Goal: Task Accomplishment & Management: Manage account settings

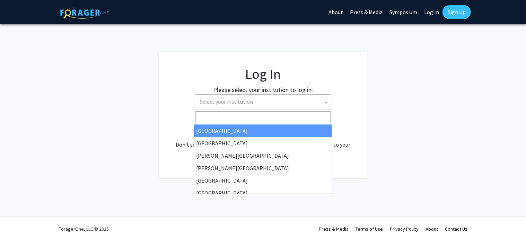
click at [235, 101] on span "Select your institution" at bounding box center [226, 101] width 53 height 7
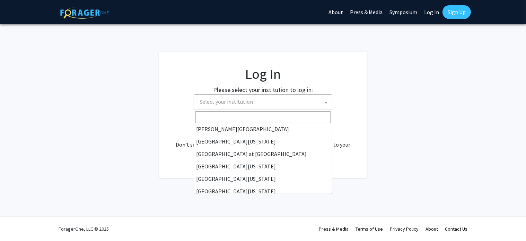
scroll to position [236, 0]
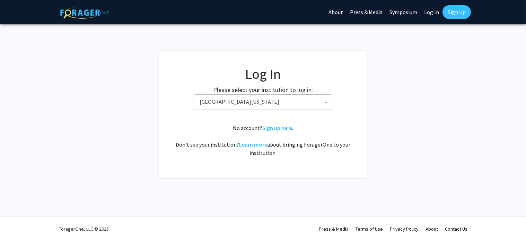
select select "31"
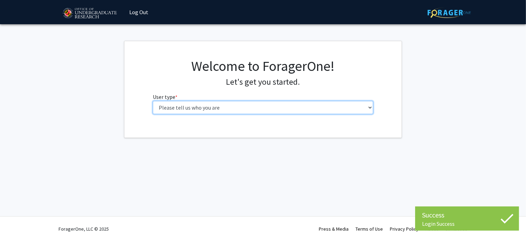
click at [237, 109] on select "Please tell us who you are Undergraduate Student Master's Student Doctoral Cand…" at bounding box center [263, 107] width 221 height 13
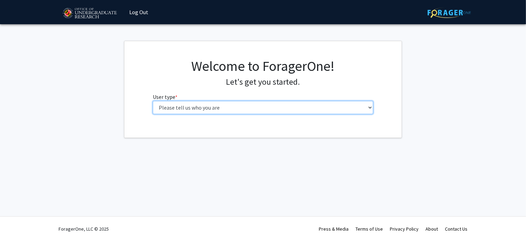
select select "5: faculty"
click at [153, 101] on select "Please tell us who you are Undergraduate Student Master's Student Doctoral Cand…" at bounding box center [263, 107] width 221 height 13
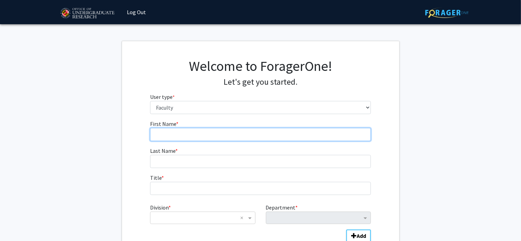
click at [177, 137] on input "First Name * required" at bounding box center [260, 134] width 221 height 13
type input "[PERSON_NAME]"
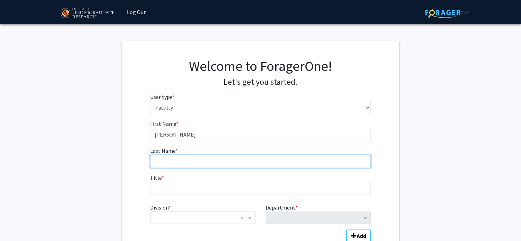
type input "Warner"
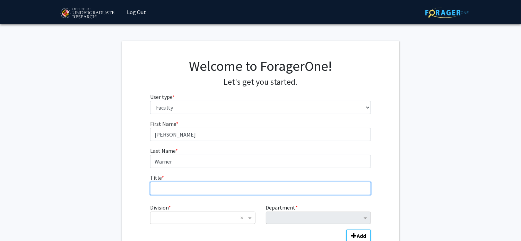
click at [182, 191] on input "Title * required" at bounding box center [260, 188] width 221 height 13
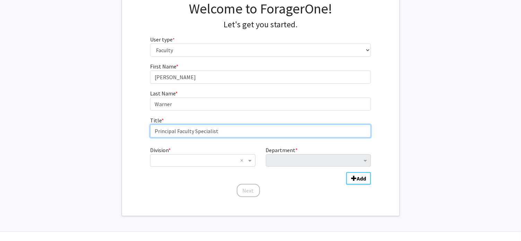
scroll to position [69, 0]
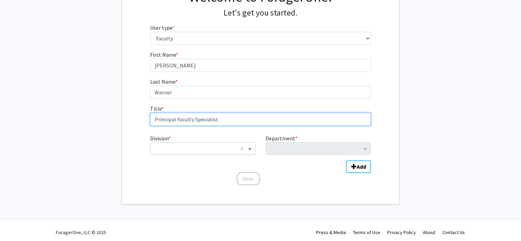
type input "Principal Faculty Specialist"
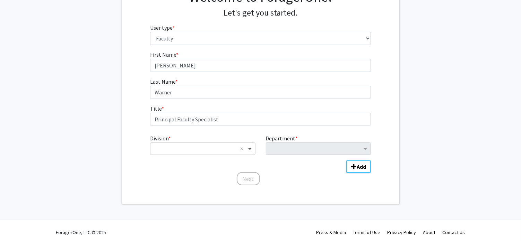
click at [249, 149] on span "Division" at bounding box center [250, 149] width 9 height 8
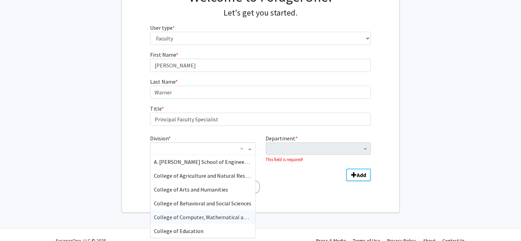
click at [233, 217] on span "College of Computer, Mathematical and Natural Sciences" at bounding box center [222, 217] width 136 height 7
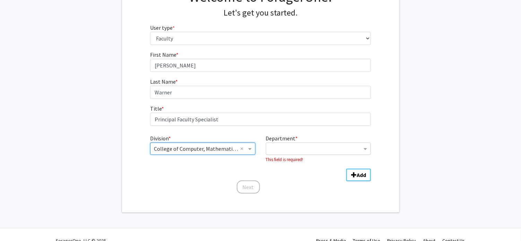
click at [291, 147] on input "Department" at bounding box center [315, 149] width 92 height 8
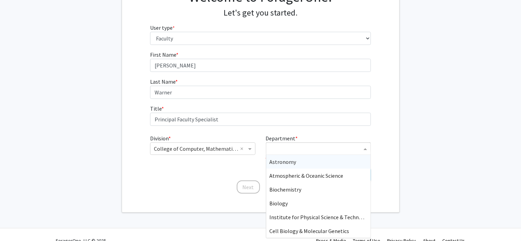
click at [287, 162] on span "Astronomy" at bounding box center [282, 162] width 27 height 7
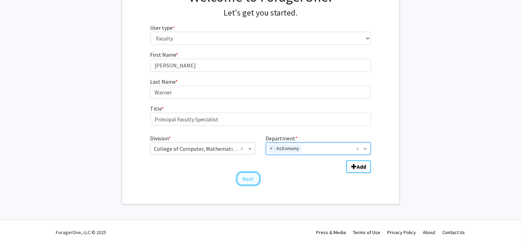
click at [249, 180] on button "Next" at bounding box center [248, 179] width 23 height 13
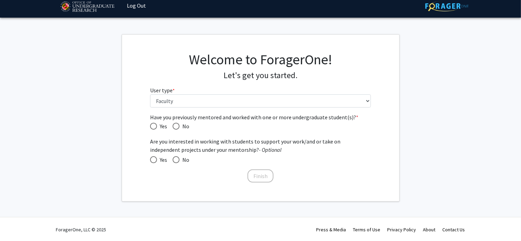
click at [153, 125] on span "Have you previously mentored and worked with one or more undergraduate student(…" at bounding box center [153, 126] width 7 height 7
click at [153, 125] on input "Yes" at bounding box center [153, 126] width 7 height 7
radio input "true"
click at [153, 161] on span at bounding box center [153, 160] width 7 height 7
click at [153, 161] on input "Yes" at bounding box center [153, 160] width 7 height 7
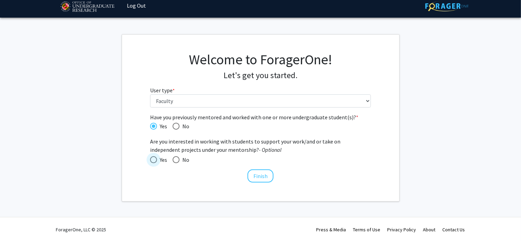
radio input "true"
click at [262, 177] on button "Finish" at bounding box center [260, 176] width 26 height 13
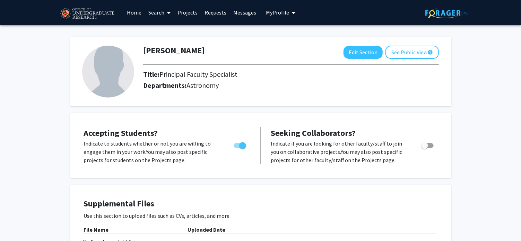
click at [426, 147] on span "Toggle" at bounding box center [424, 145] width 7 height 7
click at [424, 148] on input "Toggle" at bounding box center [424, 148] width 0 height 0
checkbox input "true"
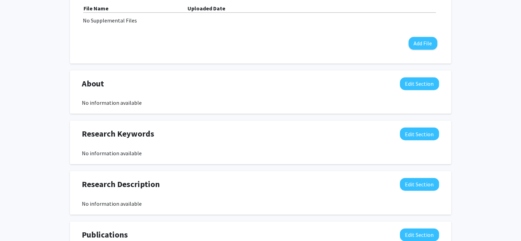
scroll to position [242, 0]
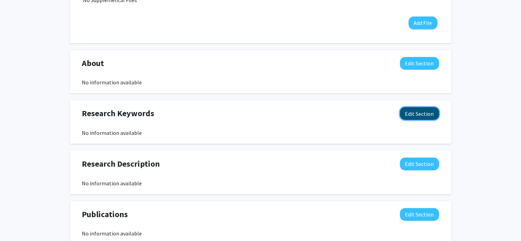
click at [417, 114] on button "Edit Section" at bounding box center [419, 113] width 39 height 13
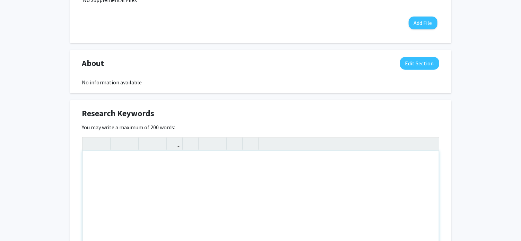
click at [115, 166] on div "Note to users with screen readers: Please deactivate our accessibility plugin f…" at bounding box center [260, 203] width 356 height 104
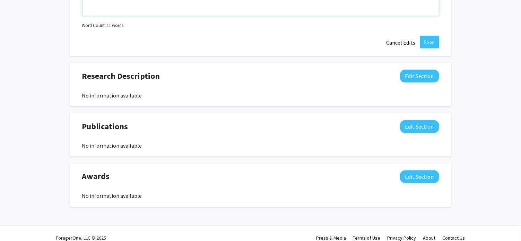
scroll to position [480, 0]
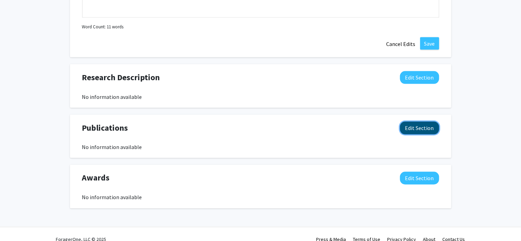
click at [420, 131] on button "Edit Section" at bounding box center [419, 128] width 39 height 13
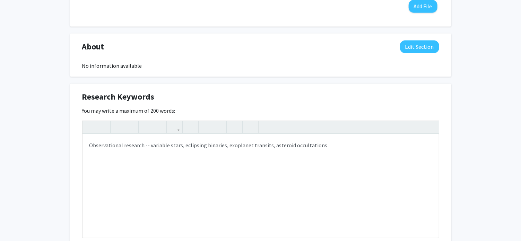
scroll to position [257, 0]
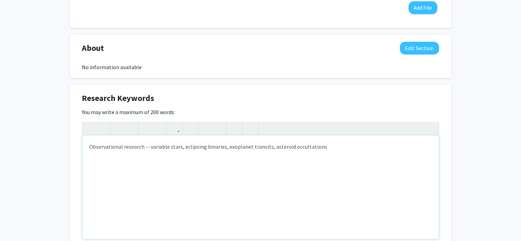
click at [343, 147] on div "Observational research -- variable stars, eclipsing binaries, exoplanet transit…" at bounding box center [260, 188] width 356 height 104
type textarea "<p>Observational research -- variable stars, eclipsing binaries, exoplanet tran…"
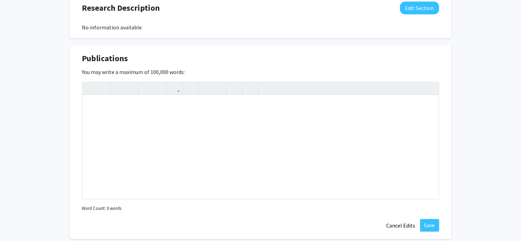
scroll to position [554, 0]
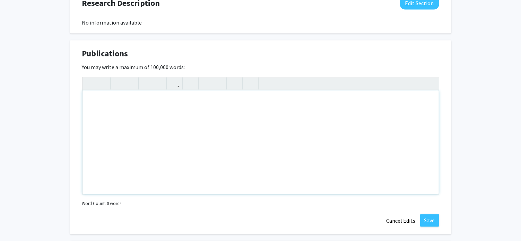
click at [136, 122] on div "Note to users with screen readers: Please deactivate our accessibility plugin f…" at bounding box center [260, 143] width 356 height 104
paste div "Note to users with screen readers: Please deactivate our accessibility plugin f…"
type textarea "<p>[1]Springmann, A., “Physical and Orbital Properties of the (22) Kalliope Sys…"
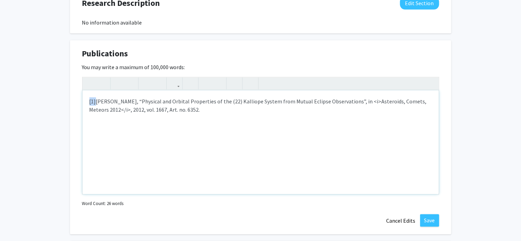
drag, startPoint x: 96, startPoint y: 101, endPoint x: 87, endPoint y: 101, distance: 9.0
click at [87, 101] on div "[1]Springmann, A., “Physical and Orbital Properties of the (22) Kalliope System…" at bounding box center [260, 143] width 356 height 104
click at [188, 109] on p "Springmann, A., “Physical and Orbital Properties of the (22) Kalliope System fr…" at bounding box center [260, 106] width 342 height 17
click at [86, 99] on div "Springmann, A., “Physical and Orbital Properties of the (22) Kalliope System fr…" at bounding box center [260, 143] width 356 height 104
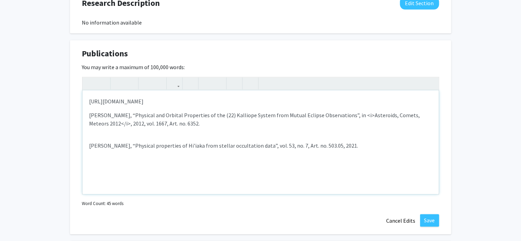
click at [94, 131] on div "https://ui.adsabs.harvard.edu/search/p_=0&q=orcid%3A0000-0003-1147-4474 Springm…" at bounding box center [260, 143] width 356 height 104
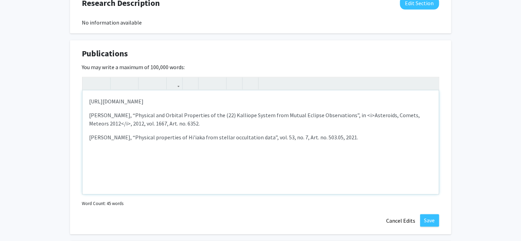
drag, startPoint x: 185, startPoint y: 126, endPoint x: 86, endPoint y: 117, distance: 99.1
click at [86, 117] on div "https://ui.adsabs.harvard.edu/search/p_=0&q=orcid%3A0000-0003-1147-4474 Springm…" at bounding box center [260, 143] width 356 height 104
copy p "Springmann, A., “Physical and Orbital Properties of the (22) Kalliope System fr…"
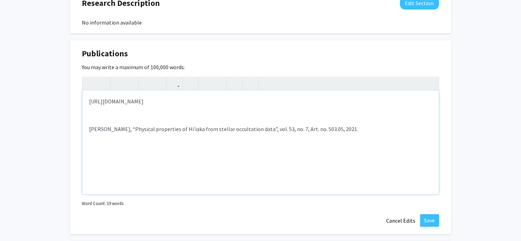
click at [97, 142] on div "https://ui.adsabs.harvard.edu/search/p_=0&q=orcid%3A0000-0003-1147-4474 Fernánd…" at bounding box center [260, 143] width 356 height 104
click at [370, 128] on p "Fernández-Valenzuela, E., “Physical properties of Hi'iaka from stellar occultat…" at bounding box center [260, 129] width 342 height 8
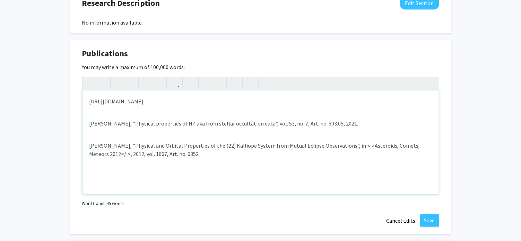
click at [92, 114] on div "https://ui.adsabs.harvard.edu/search/p_=0&q=orcid%3A0000-0003-1147-4474 Fernánd…" at bounding box center [260, 143] width 356 height 104
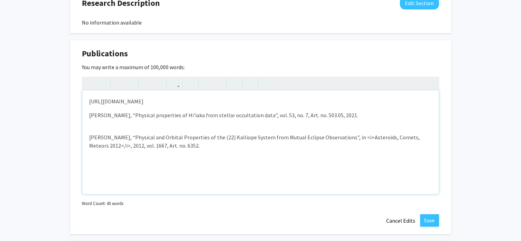
click at [95, 125] on div "https://ui.adsabs.harvard.edu/search/p_=0&q=orcid%3A0000-0003-1147-4474 Fernánd…" at bounding box center [260, 143] width 356 height 104
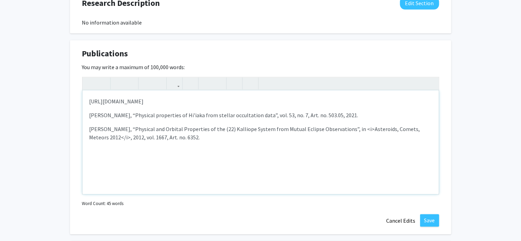
drag, startPoint x: 180, startPoint y: 138, endPoint x: 80, endPoint y: 113, distance: 102.7
click at [80, 113] on div "Publications Edit Section You may write a maximum of 100,000 words: <p>https://…" at bounding box center [260, 138] width 381 height 195
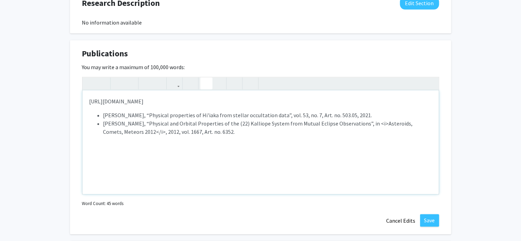
click at [203, 78] on use "button" at bounding box center [203, 78] width 0 height 0
click at [195, 158] on div "https://ui.adsabs.harvard.edu/search/p_=0&q=orcid%3A0000-0003-1147-4474 Fernánd…" at bounding box center [260, 143] width 356 height 104
click at [395, 114] on li "Fernández-Valenzuela, E., “Physical properties of Hi'iaka from stellar occultat…" at bounding box center [267, 116] width 328 height 8
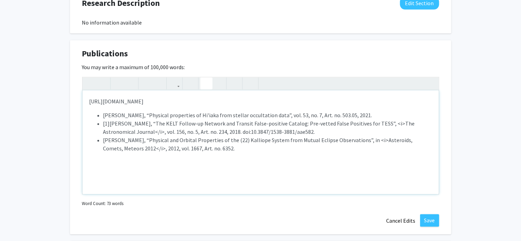
click at [109, 123] on li "[1]Collins, K. A., “The KELT Follow-up Network and Transit False-positive Catal…" at bounding box center [267, 128] width 328 height 17
click at [143, 176] on div "https://ui.adsabs.harvard.edu/search/p_=0&q=orcid%3A0000-0003-1147-4474 Fernánd…" at bounding box center [260, 143] width 356 height 104
click at [276, 103] on p "https://ui.adsabs.harvard.edu/search/p_=0&q=orcid%3A0000-0003-1147-4474" at bounding box center [260, 102] width 342 height 8
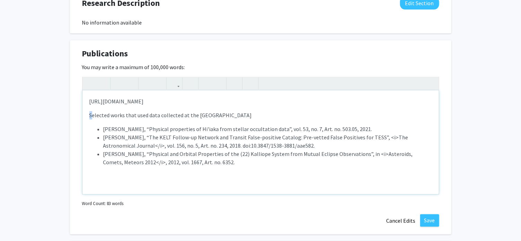
click at [89, 115] on p "Selected works that used data collected at the UMD Observatory" at bounding box center [260, 116] width 342 height 8
type textarea "<p>https://ui.adsabs.harvard.edu/search/p_=0&amp;q=orcid%3A0000-0003-1147-4474<…"
click at [428, 222] on button "Save" at bounding box center [429, 221] width 19 height 12
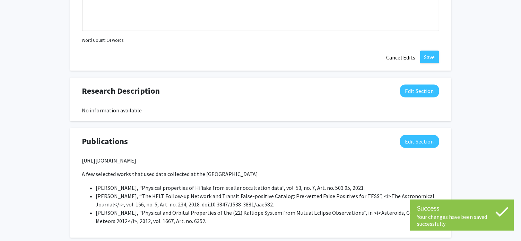
scroll to position [461, 0]
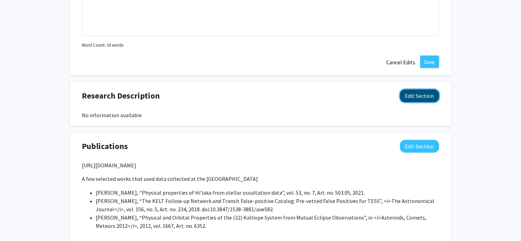
click at [424, 96] on button "Edit Section" at bounding box center [419, 96] width 39 height 13
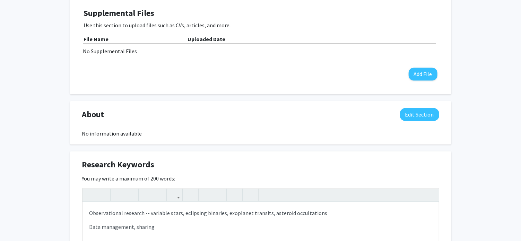
scroll to position [190, 0]
